Goal: Information Seeking & Learning: Learn about a topic

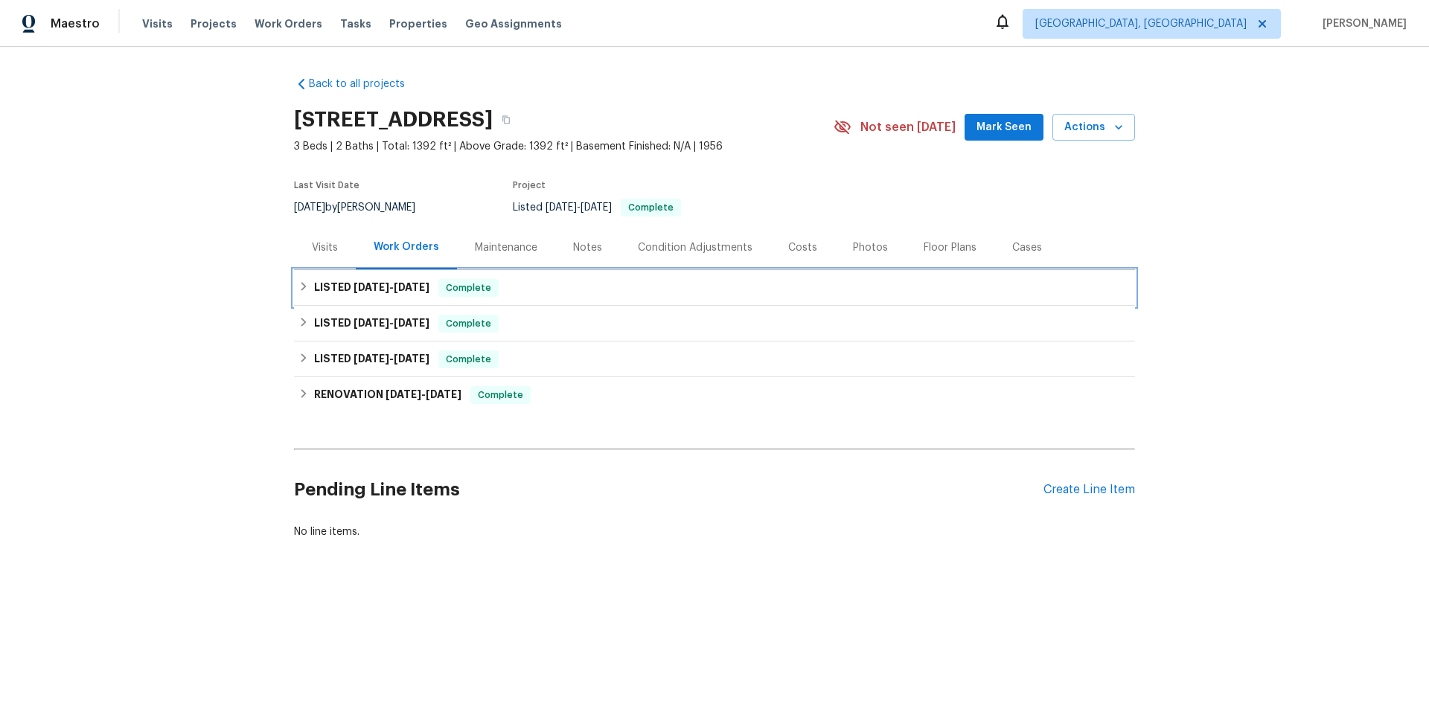
click at [437, 298] on div "LISTED [DATE] - [DATE] Complete" at bounding box center [714, 288] width 841 height 36
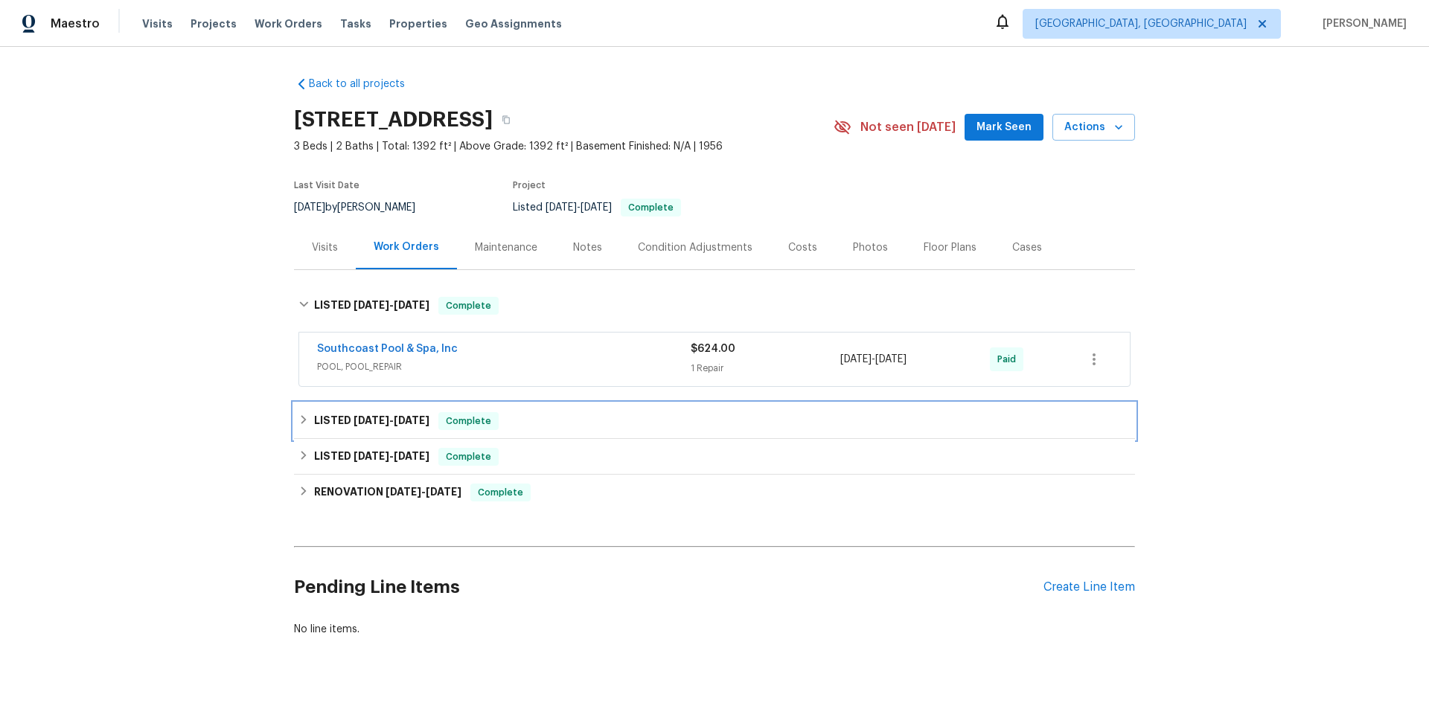
click at [423, 409] on div "LISTED [DATE] - [DATE] Complete" at bounding box center [714, 421] width 841 height 36
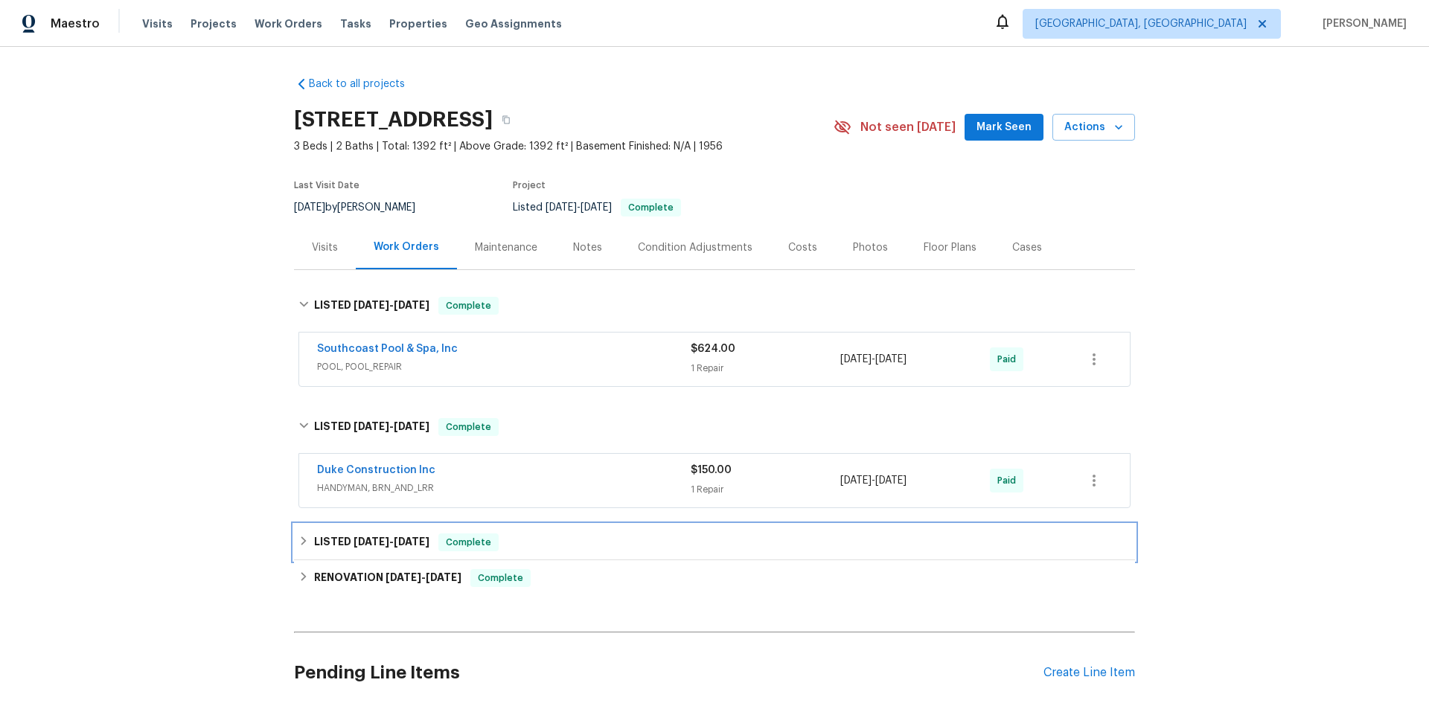
click at [392, 551] on div "LISTED [DATE] - [DATE] Complete" at bounding box center [714, 543] width 841 height 36
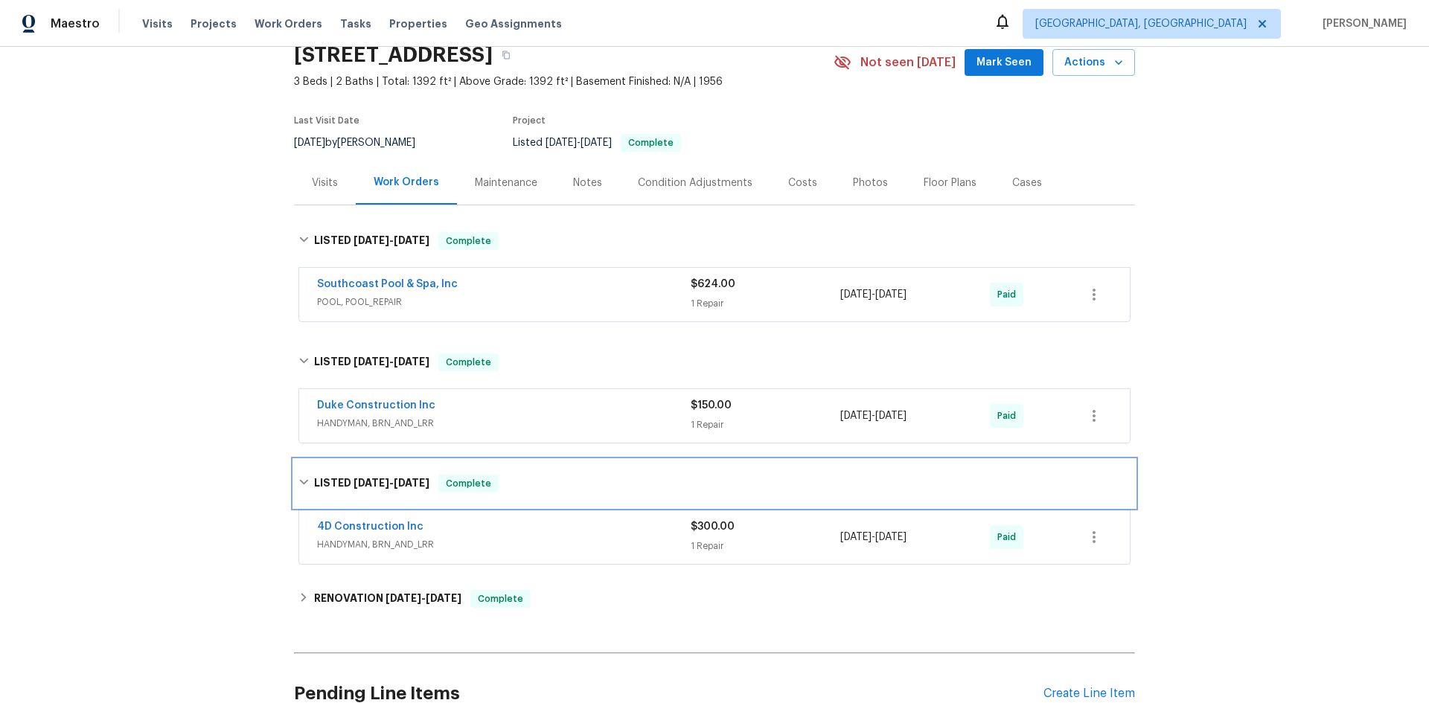
scroll to position [149, 0]
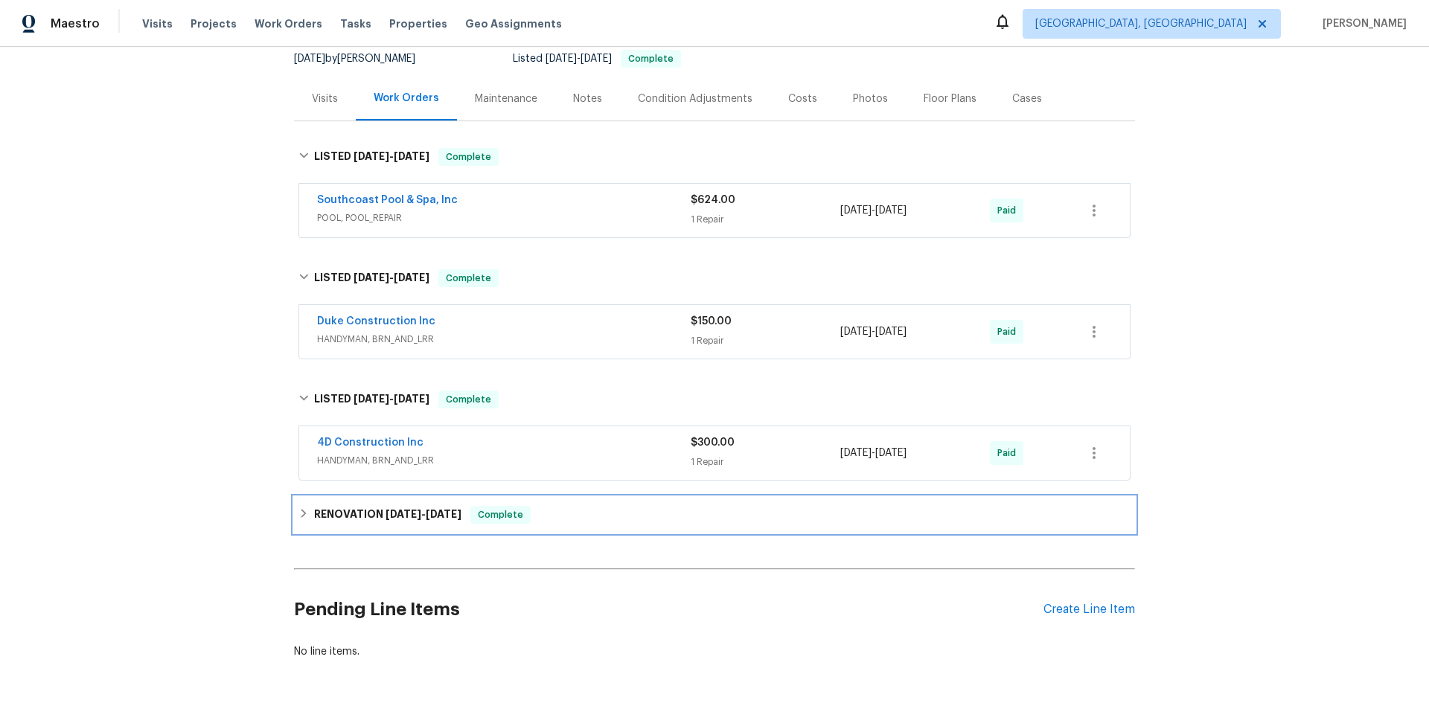
click at [438, 499] on div "RENOVATION [DATE] - [DATE] Complete" at bounding box center [714, 515] width 841 height 36
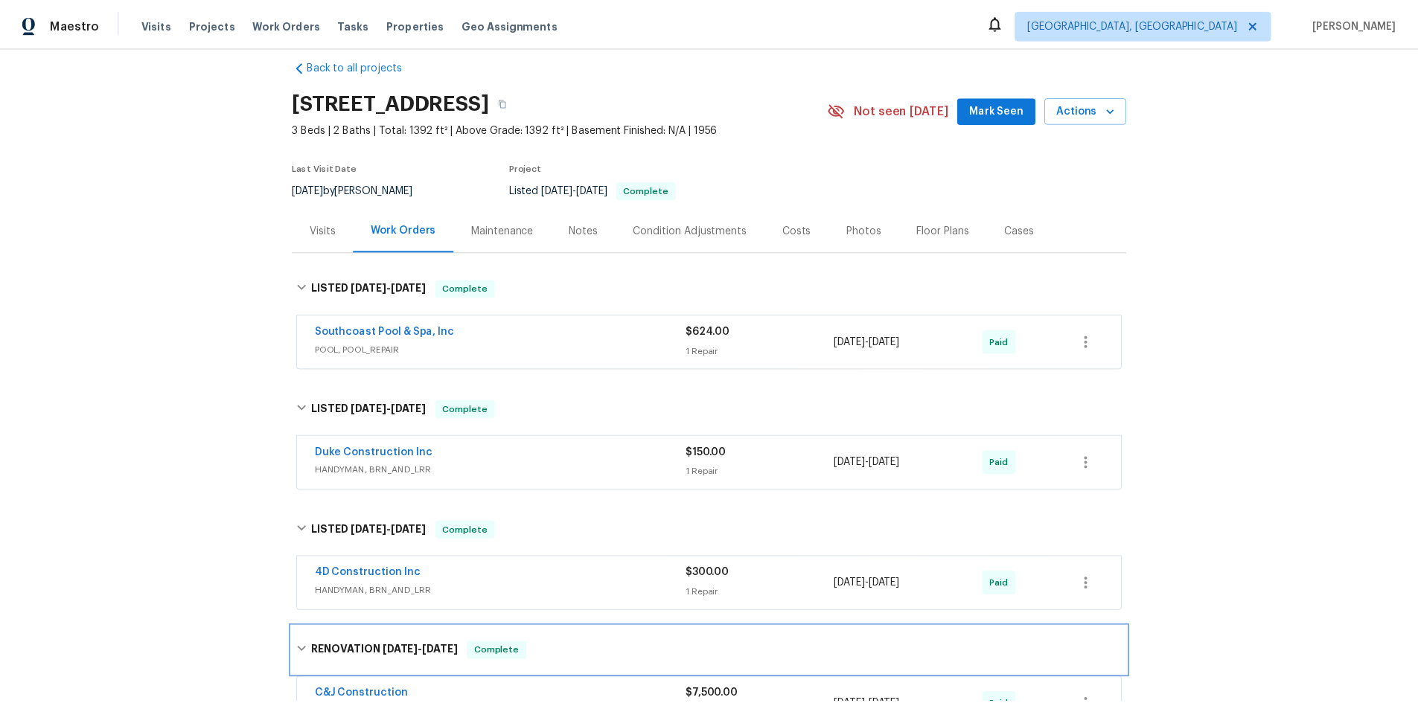
scroll to position [0, 0]
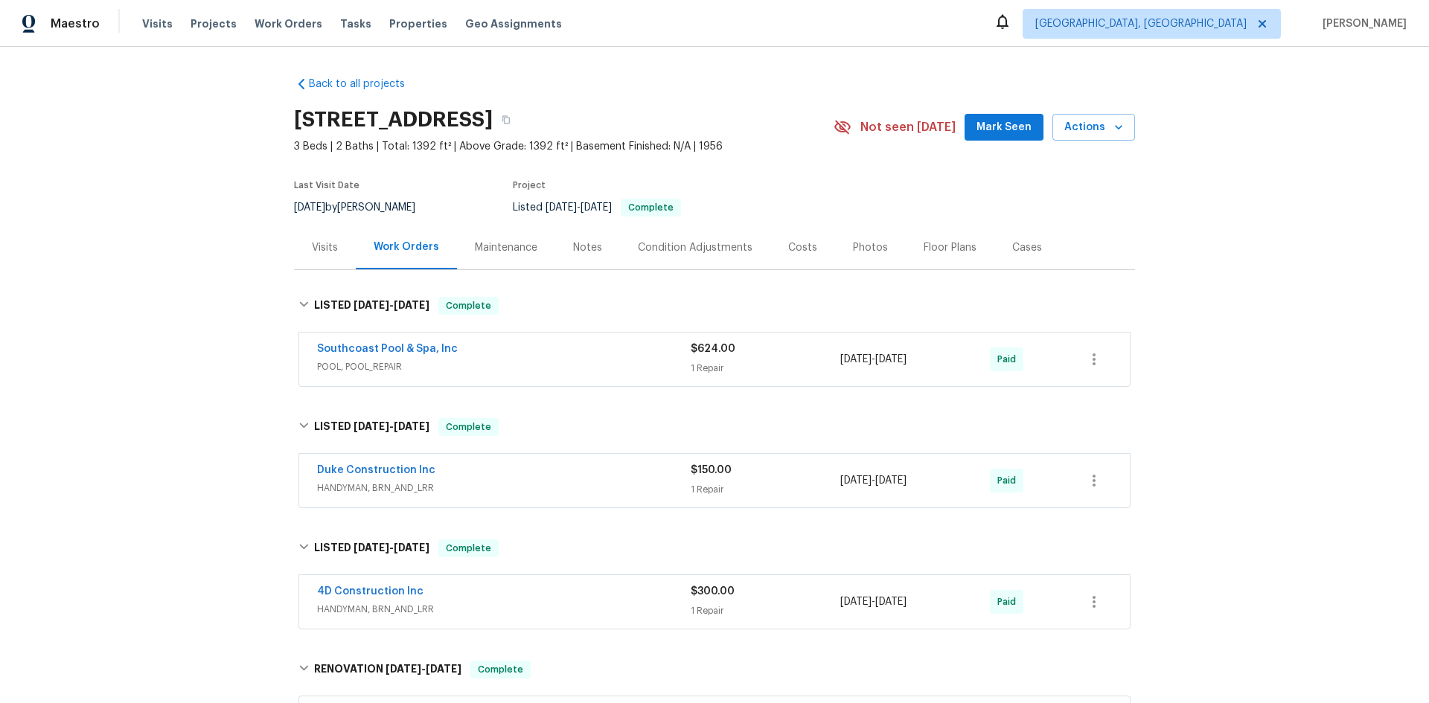
click at [807, 246] on div "Costs" at bounding box center [802, 247] width 65 height 44
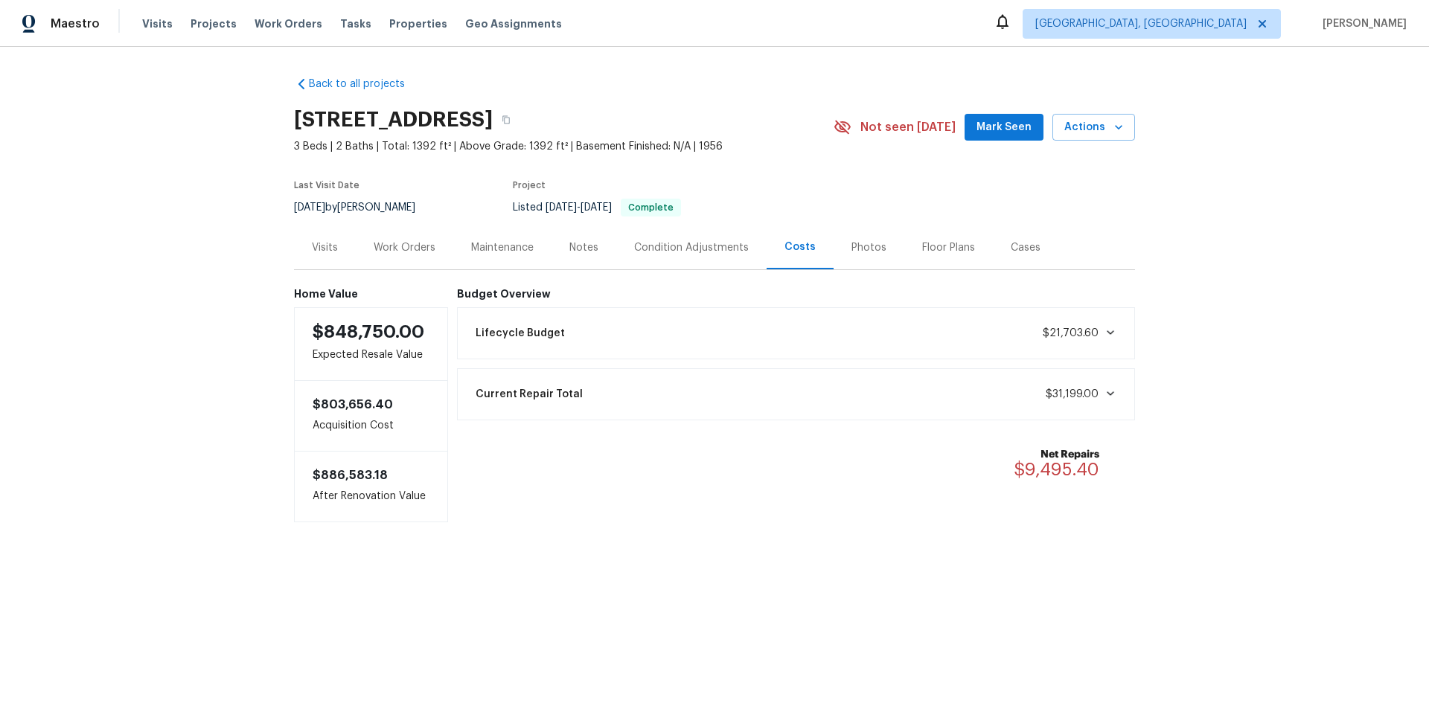
click at [579, 249] on div "Notes" at bounding box center [583, 247] width 29 height 15
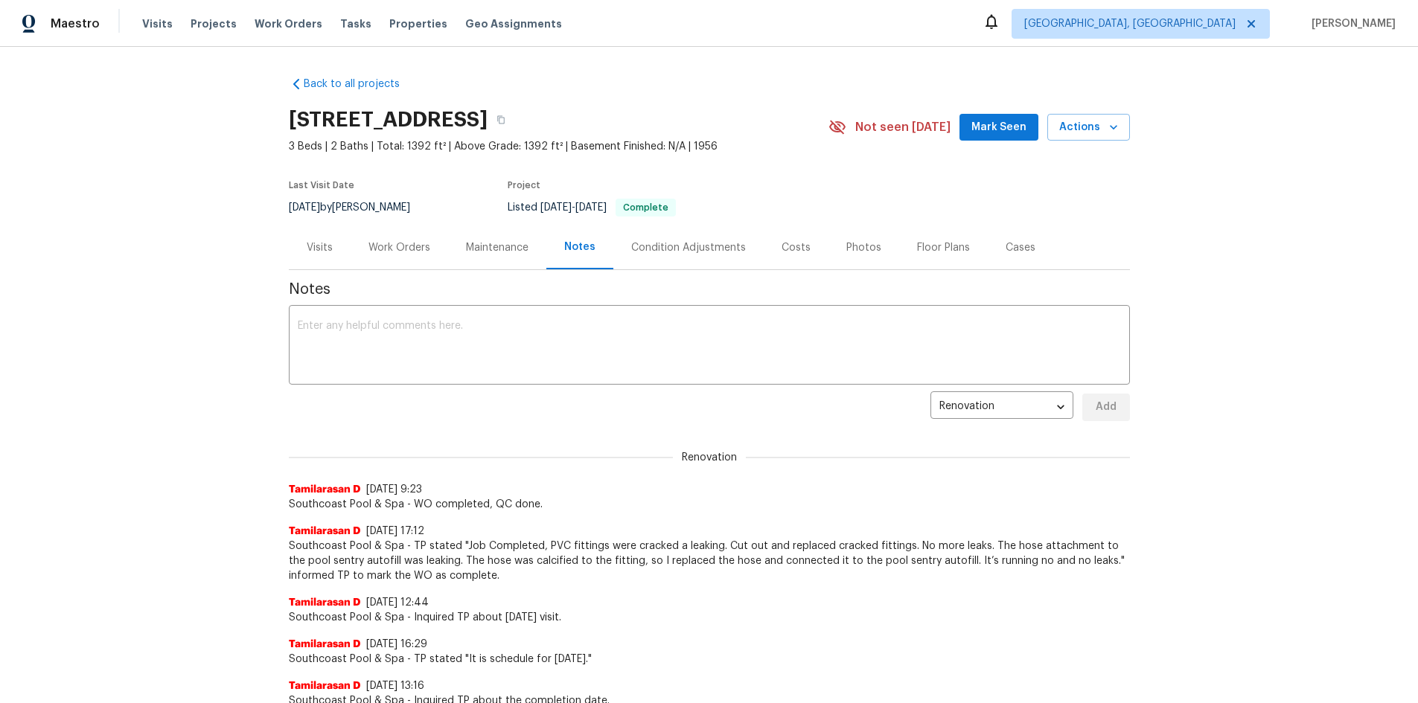
click at [692, 260] on div "Condition Adjustments" at bounding box center [688, 247] width 150 height 44
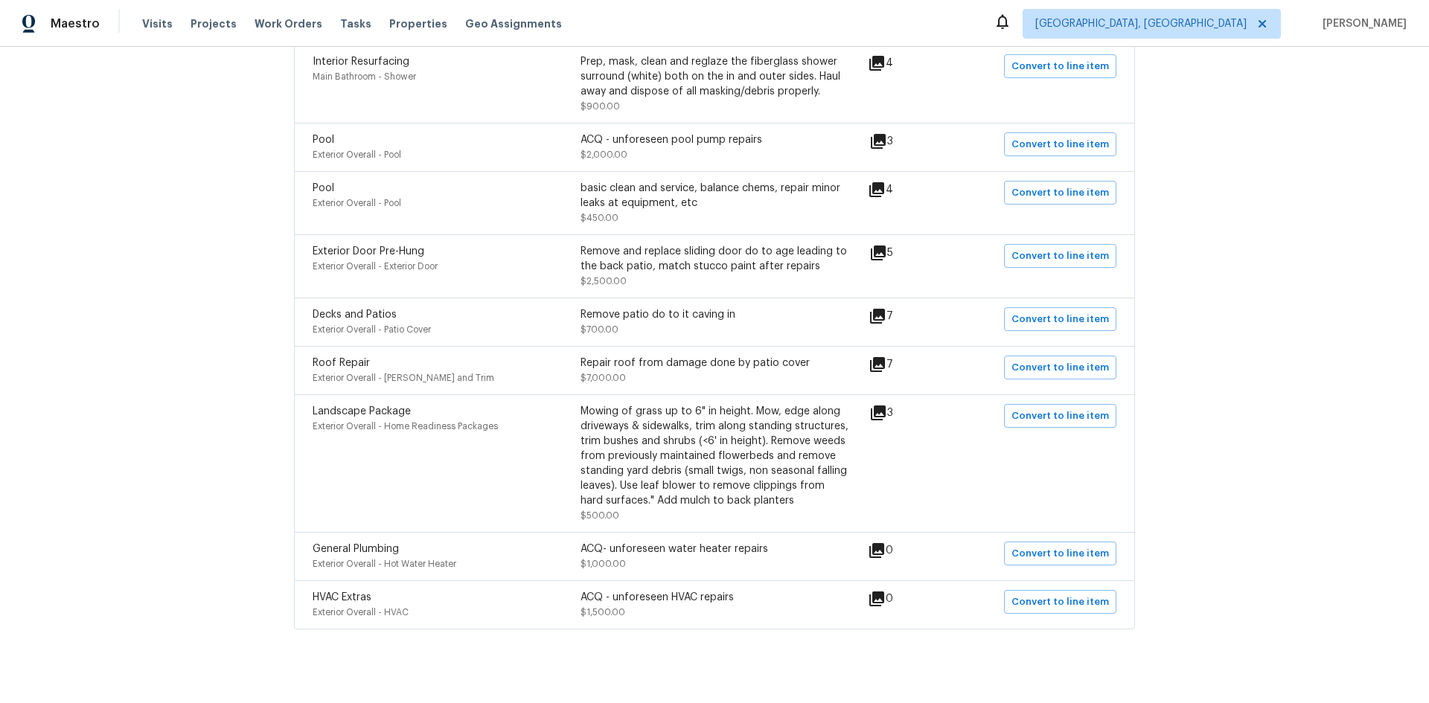
scroll to position [705, 0]
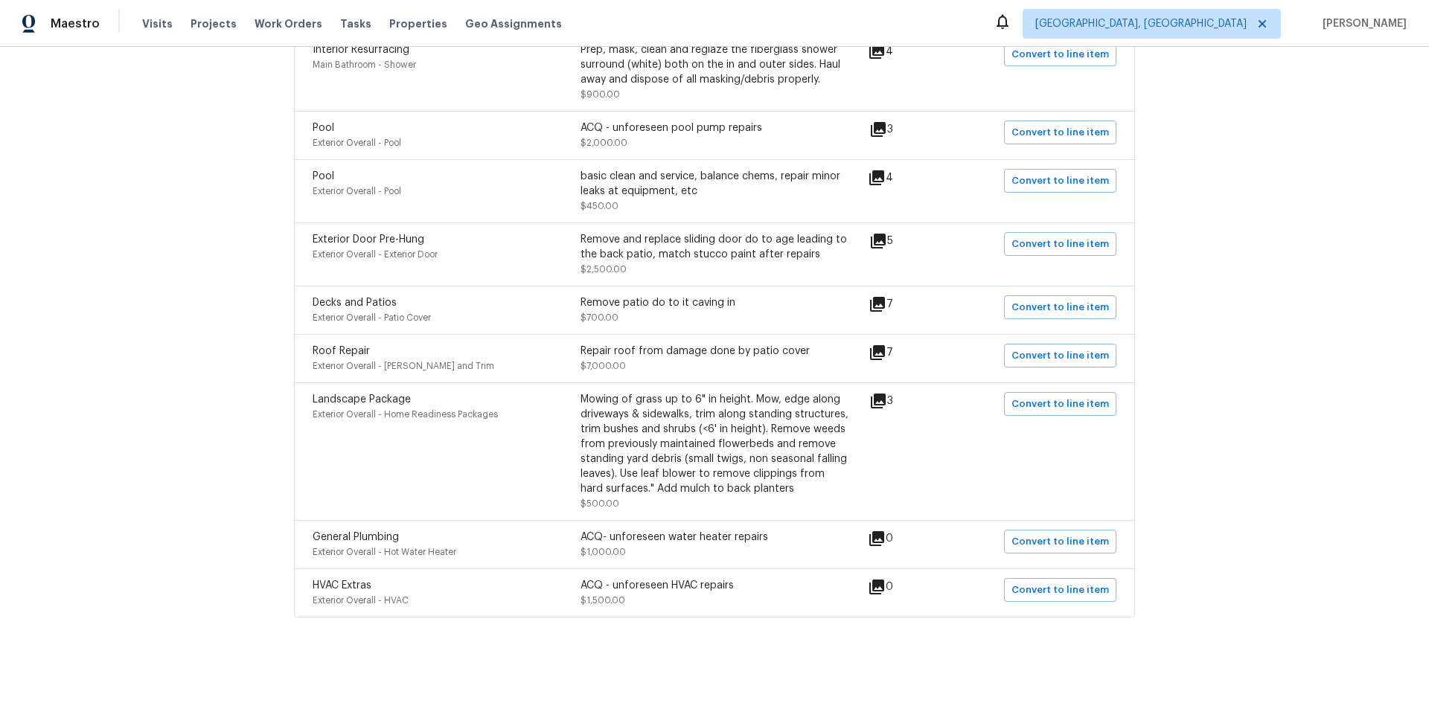
click at [888, 345] on div "7" at bounding box center [904, 353] width 72 height 18
click at [884, 345] on icon at bounding box center [877, 352] width 15 height 15
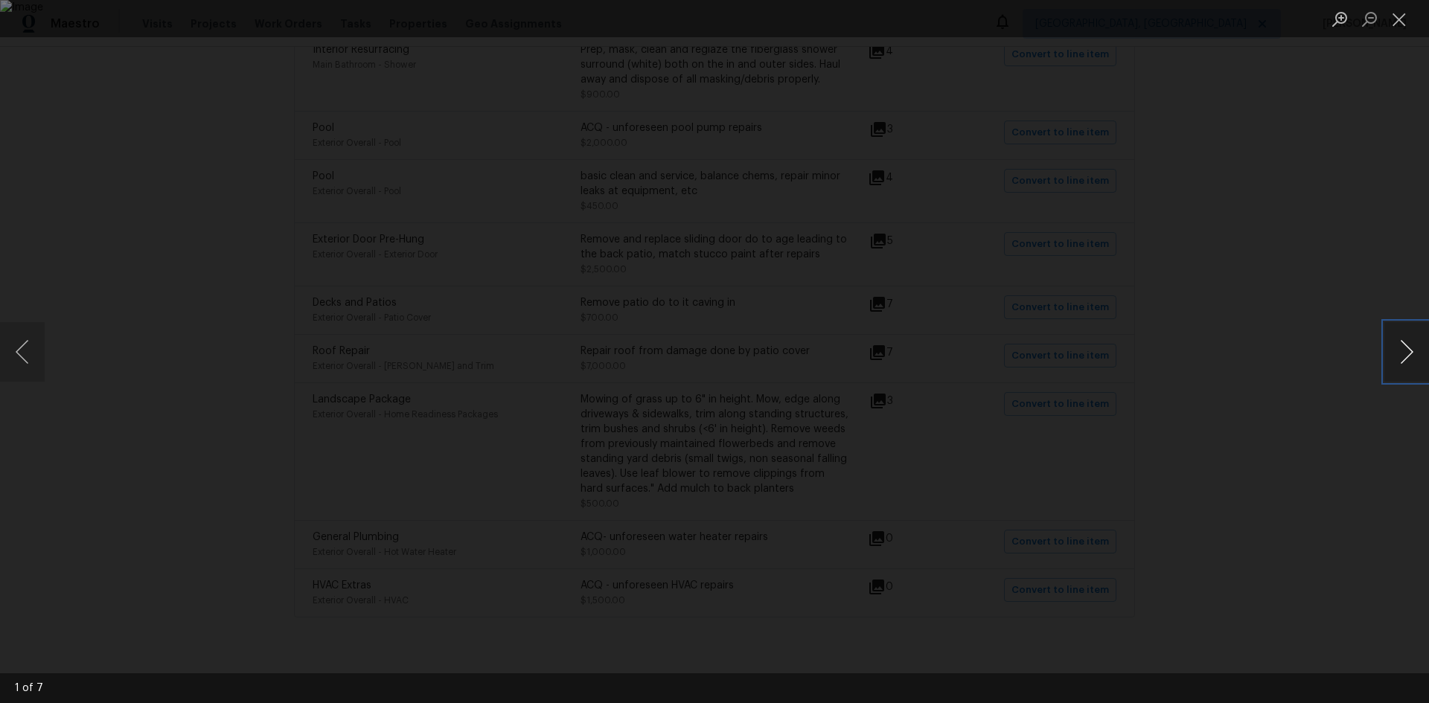
click at [1388, 349] on button "Next image" at bounding box center [1406, 352] width 45 height 60
click at [1402, 352] on button "Next image" at bounding box center [1406, 352] width 45 height 60
click at [1428, 362] on button "Next image" at bounding box center [1406, 352] width 45 height 60
click at [1392, 24] on button "Close lightbox" at bounding box center [1399, 19] width 30 height 26
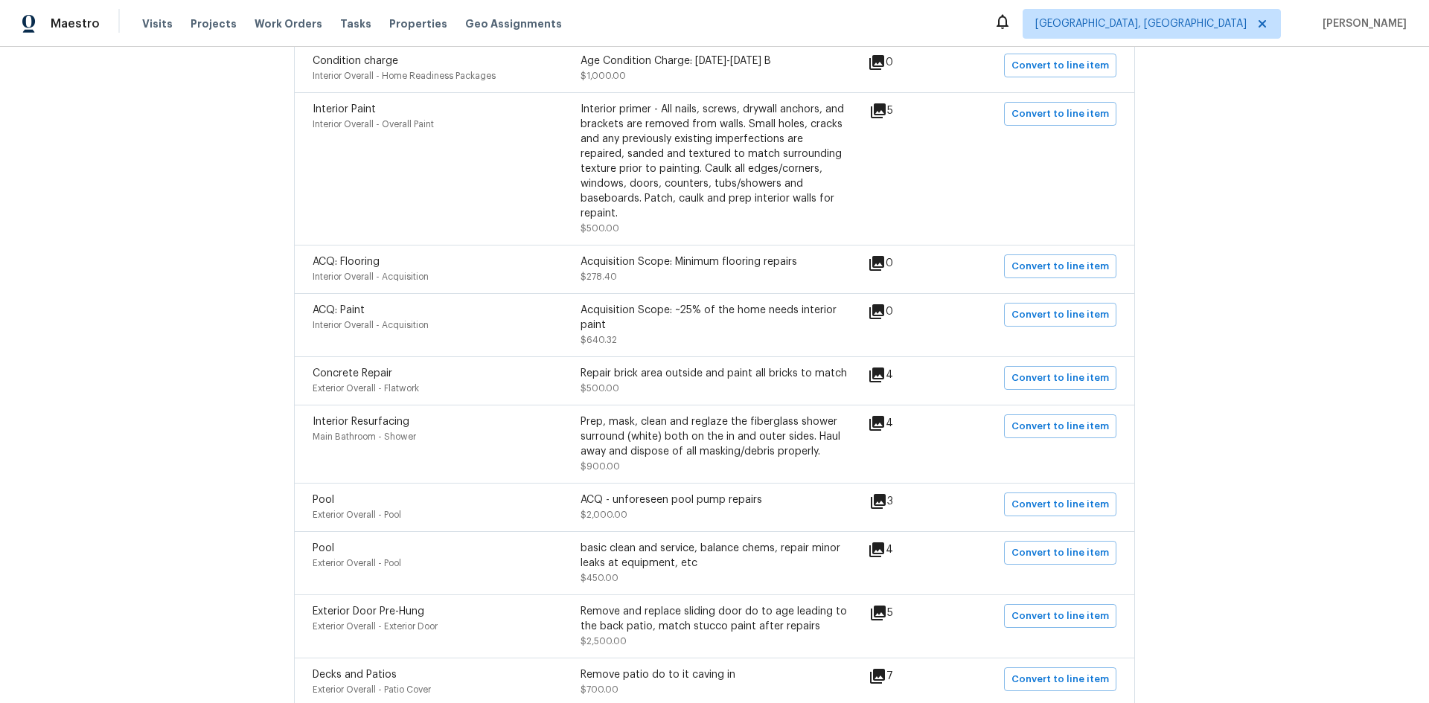
scroll to position [0, 0]
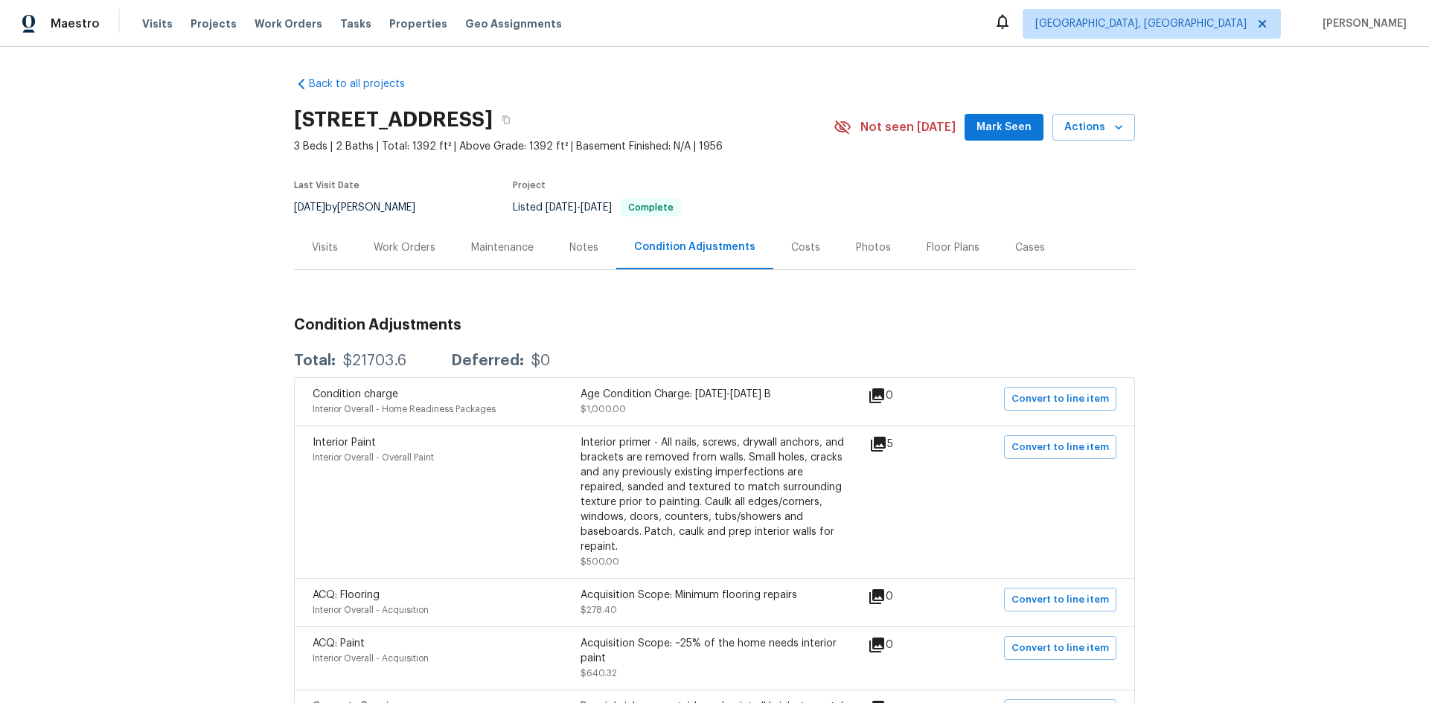
click at [339, 243] on div "Visits" at bounding box center [325, 247] width 62 height 44
